Goal: Check status: Check status

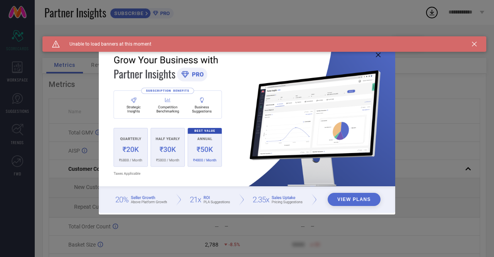
click at [473, 43] on icon at bounding box center [474, 44] width 5 height 5
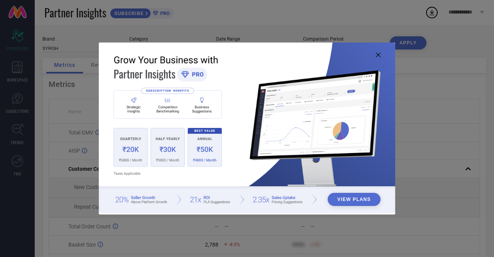
click at [378, 54] on icon at bounding box center [378, 54] width 5 height 5
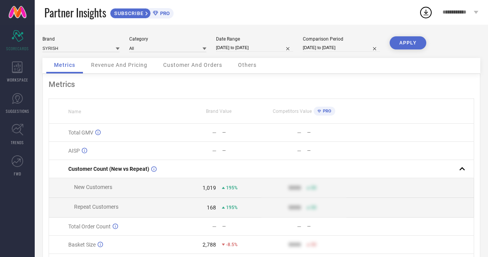
click at [407, 42] on button "APPLY" at bounding box center [408, 42] width 37 height 13
click at [401, 40] on button "APPLY" at bounding box center [408, 42] width 37 height 13
click at [16, 12] on link at bounding box center [17, 12] width 35 height 25
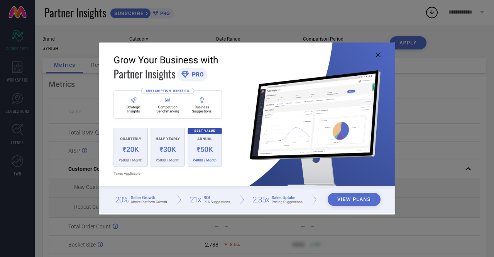
click at [379, 54] on icon at bounding box center [378, 54] width 5 height 5
